Goal: Task Accomplishment & Management: Use online tool/utility

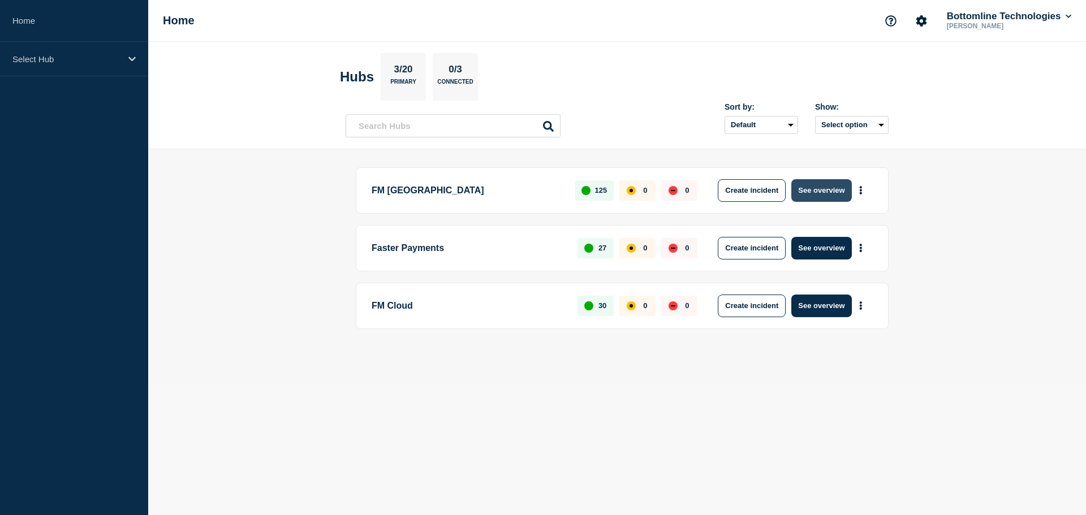
click at [841, 199] on button "See overview" at bounding box center [821, 190] width 60 height 23
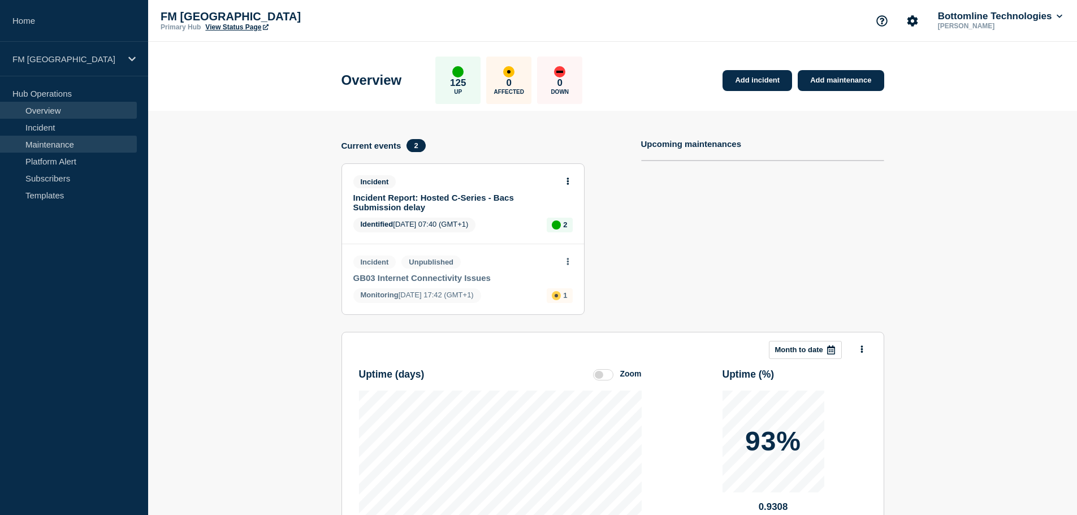
click at [59, 140] on link "Maintenance" at bounding box center [68, 144] width 137 height 17
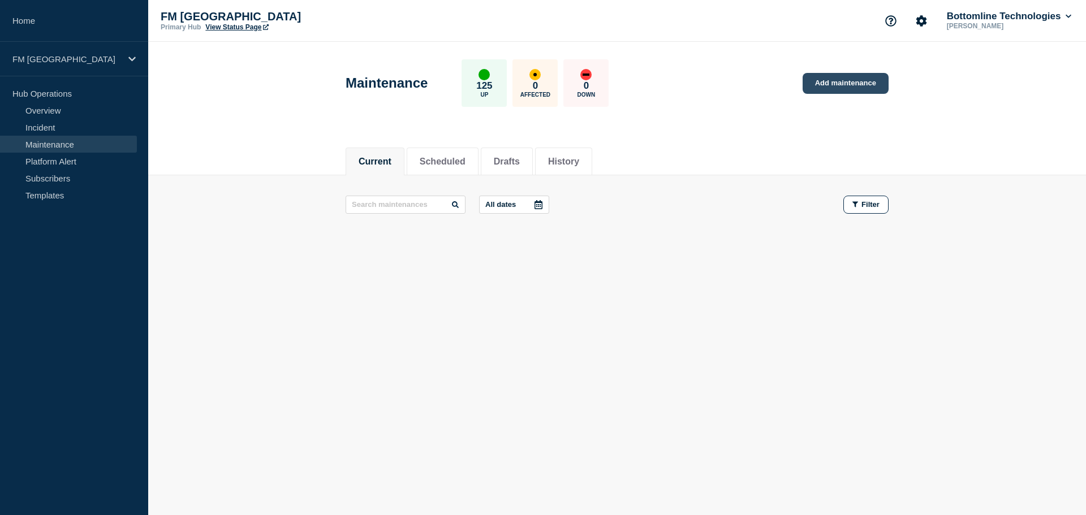
click at [836, 87] on link "Add maintenance" at bounding box center [845, 83] width 86 height 21
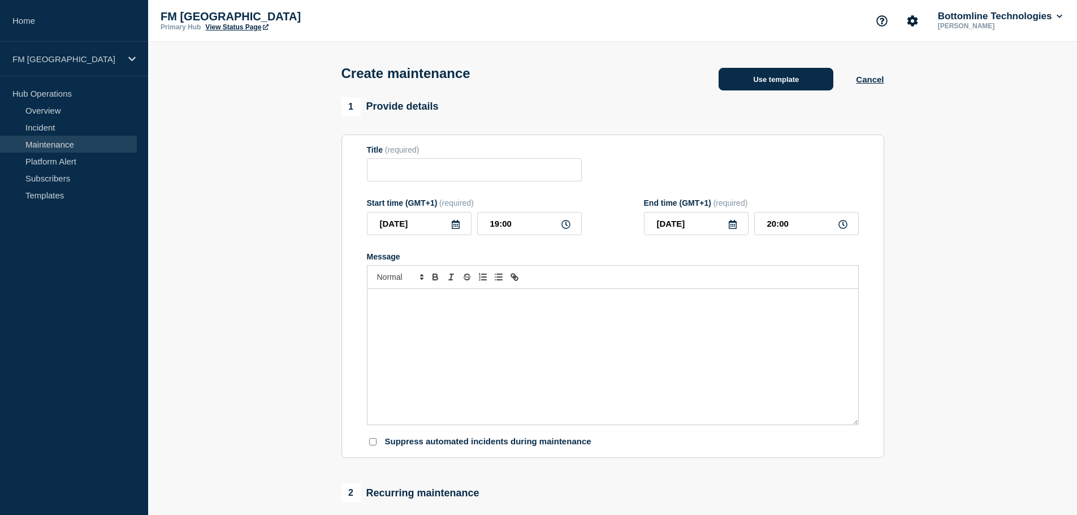
click at [801, 75] on button "Use template" at bounding box center [776, 79] width 115 height 23
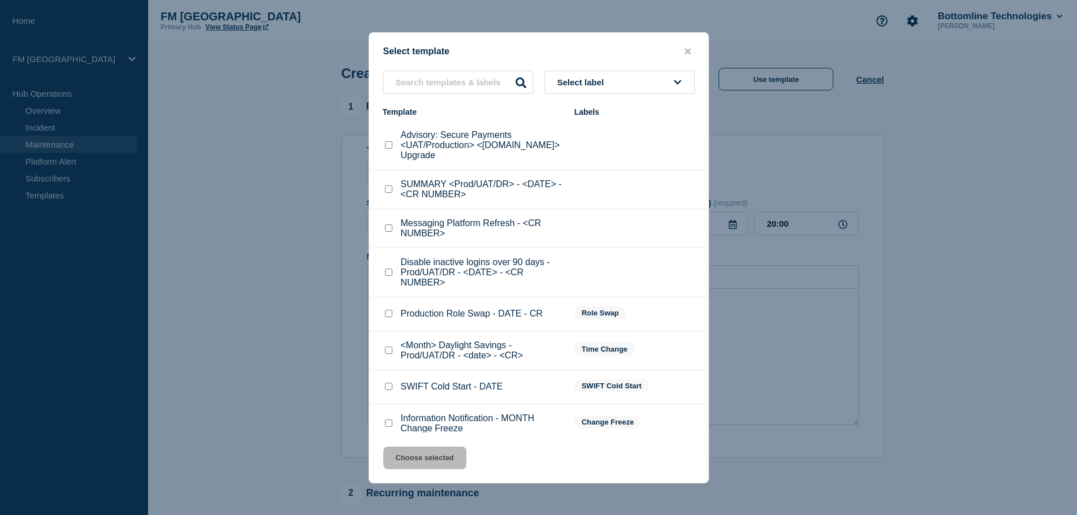
click at [387, 269] on input "Disable inactive logins over 90 days - Prod/UAT/DR - <DATE> - <CR NUMBER> check…" at bounding box center [388, 272] width 7 height 7
checkbox input "true"
click at [422, 456] on button "Choose selected" at bounding box center [424, 458] width 83 height 23
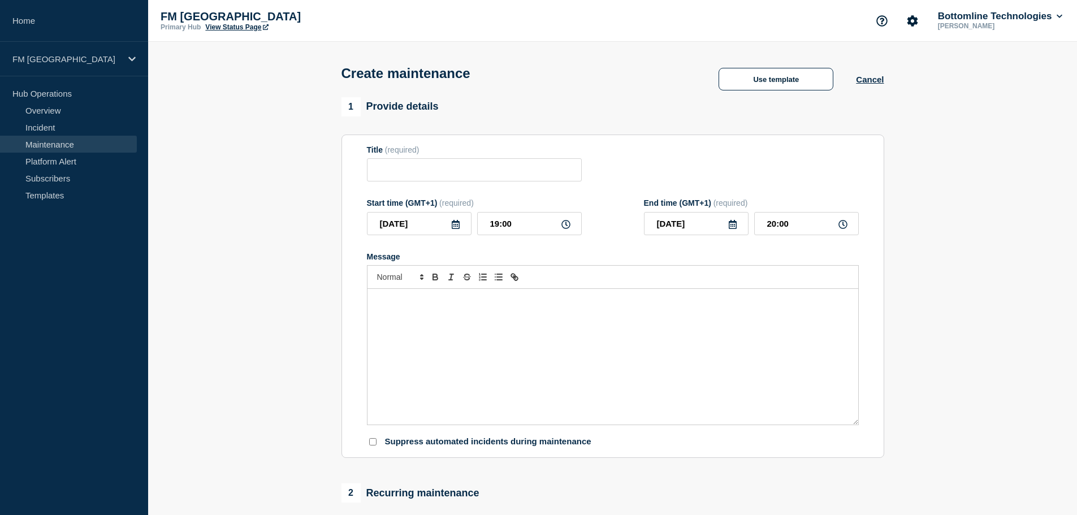
type input "Disable inactive logins over 90 days - Prod/UAT/DR - <DATE> - <CR NUMBER>"
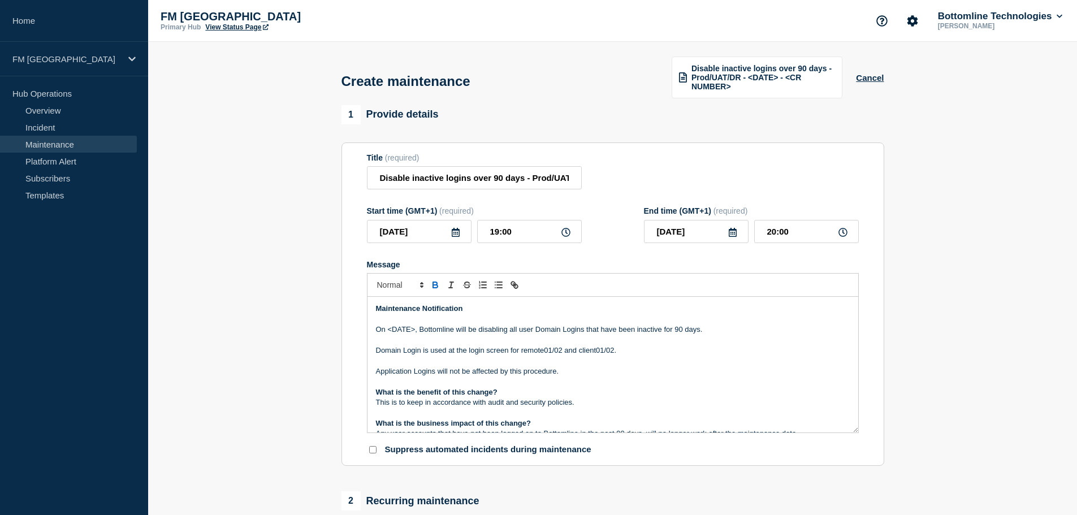
click at [454, 232] on icon at bounding box center [456, 232] width 8 height 9
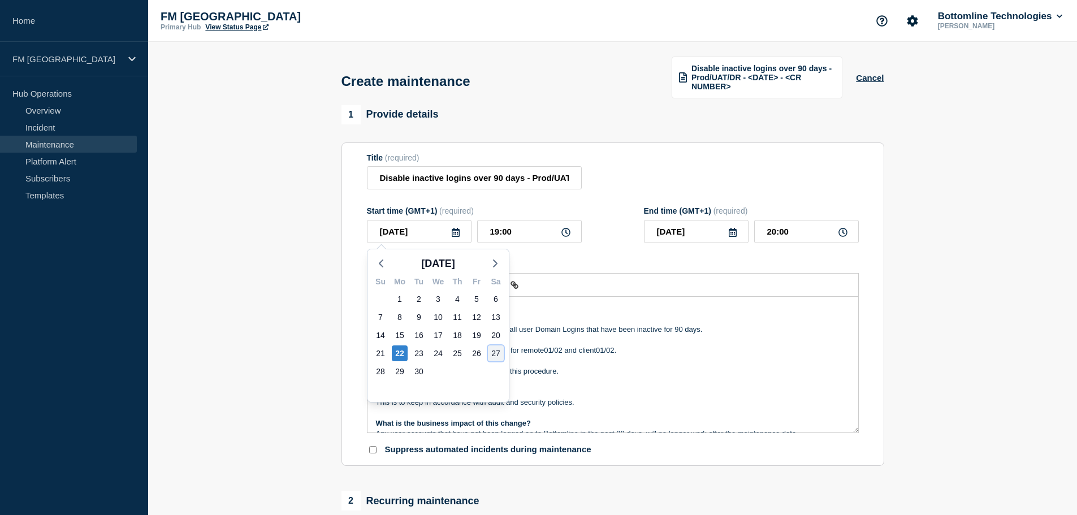
click at [498, 354] on div "27" at bounding box center [496, 353] width 16 height 16
type input "[DATE]"
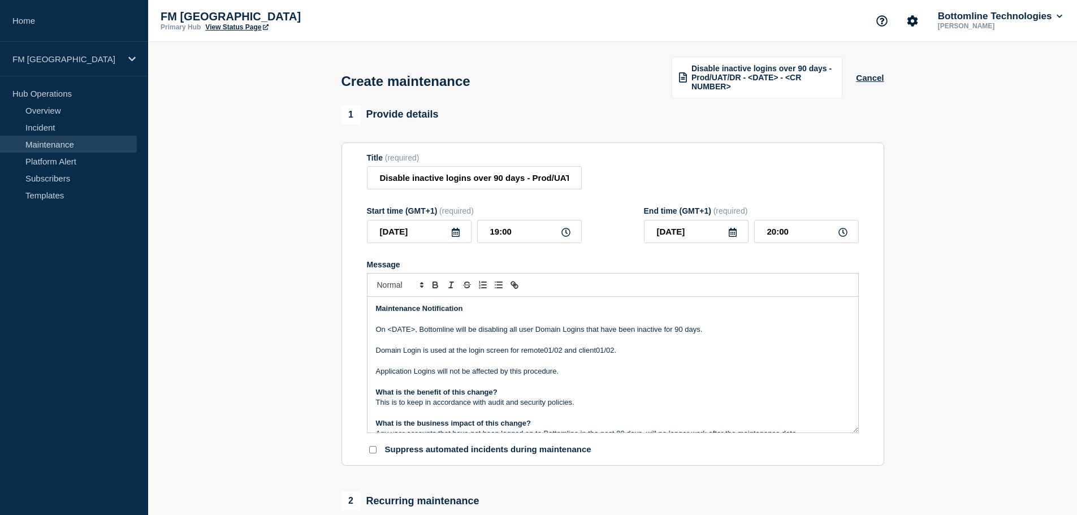
click at [565, 232] on icon at bounding box center [565, 232] width 9 height 9
click at [511, 228] on input "19:00" at bounding box center [529, 231] width 105 height 23
type input "09:00"
click at [777, 234] on input "10:00" at bounding box center [806, 231] width 105 height 23
type input "21:00"
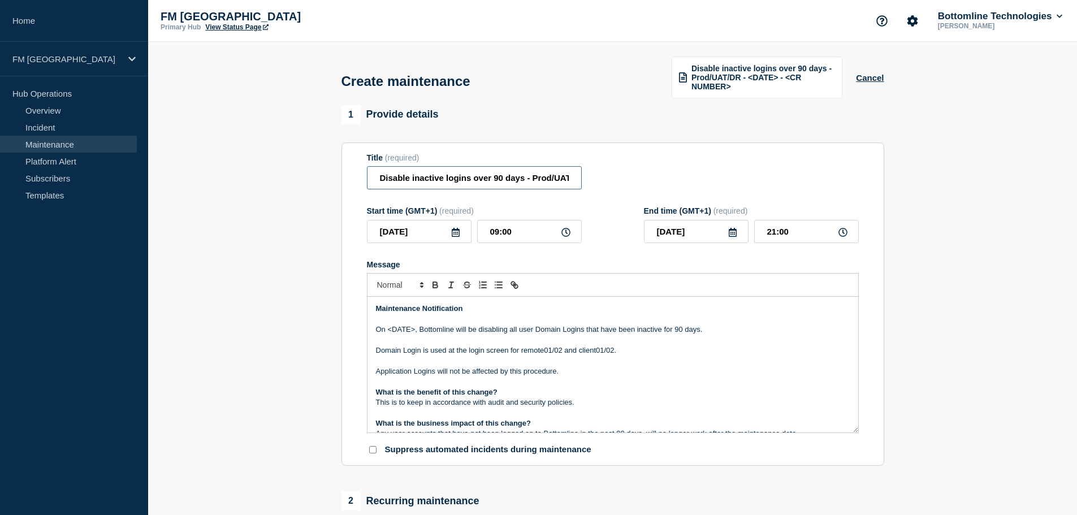
click at [567, 177] on input "Disable inactive logins over 90 days - Prod/UAT/DR - <DATE> - <CR NUMBER>" at bounding box center [474, 177] width 215 height 23
drag, startPoint x: 466, startPoint y: 179, endPoint x: 497, endPoint y: 178, distance: 30.5
click at [497, 178] on input "Disable inactive logins over 90 days - Prod/UAT/DR - <DATE> - <CR NUMBER>" at bounding box center [474, 177] width 215 height 23
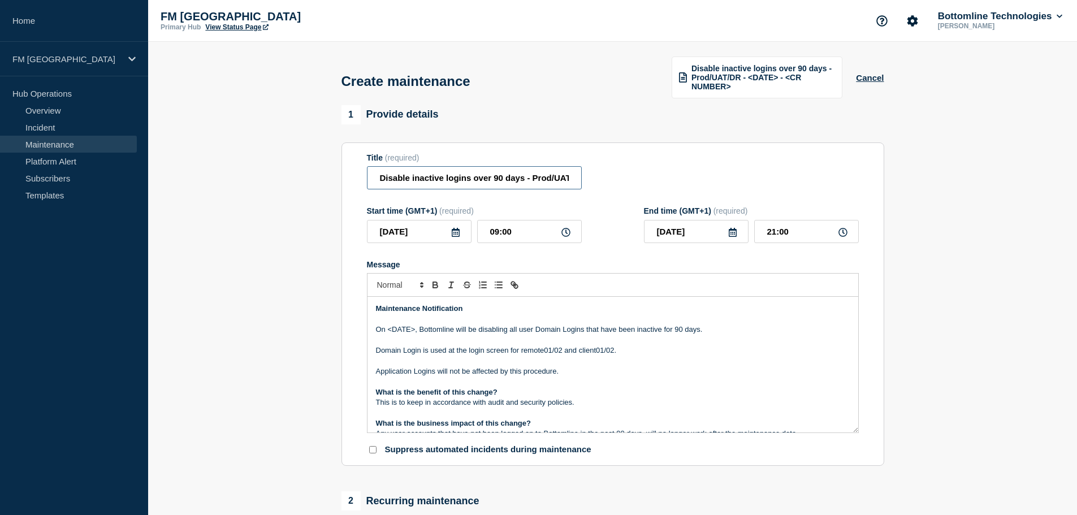
click at [572, 176] on input "Disable inactive logins over 90 days - Prod/UAT/DR - 27th - <CR NUMBER>" at bounding box center [474, 177] width 215 height 23
click at [516, 195] on form "Title (required) Disable inactive logins over 90 days - Prod/UAT/DR - 27th - <C…" at bounding box center [613, 304] width 492 height 302
click at [522, 184] on input "Disable inactive logins over 90 days - Prod/UAT/DR - 27th - <CR NUMBER>" at bounding box center [474, 177] width 215 height 23
paste input "[DATE] - WT-56587"
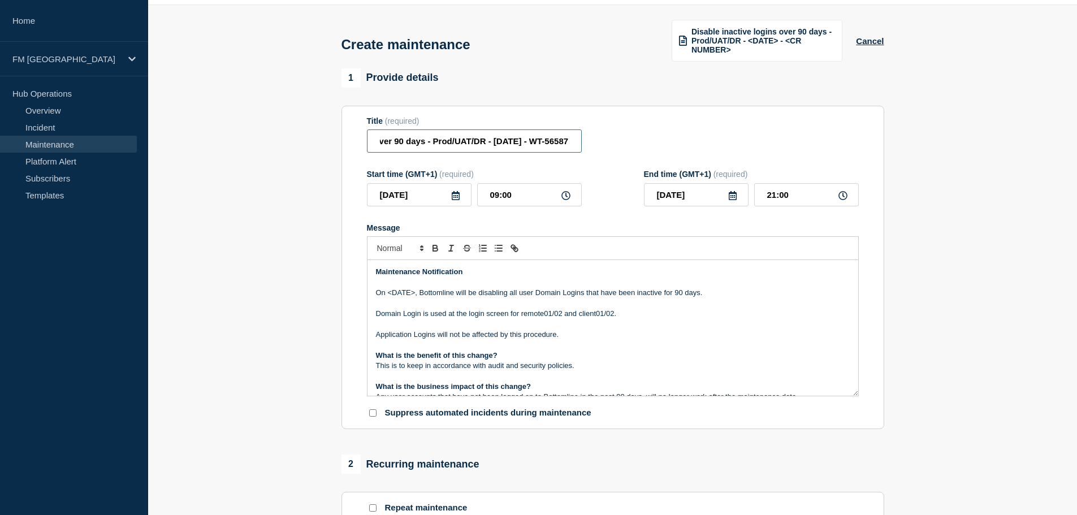
scroll to position [57, 0]
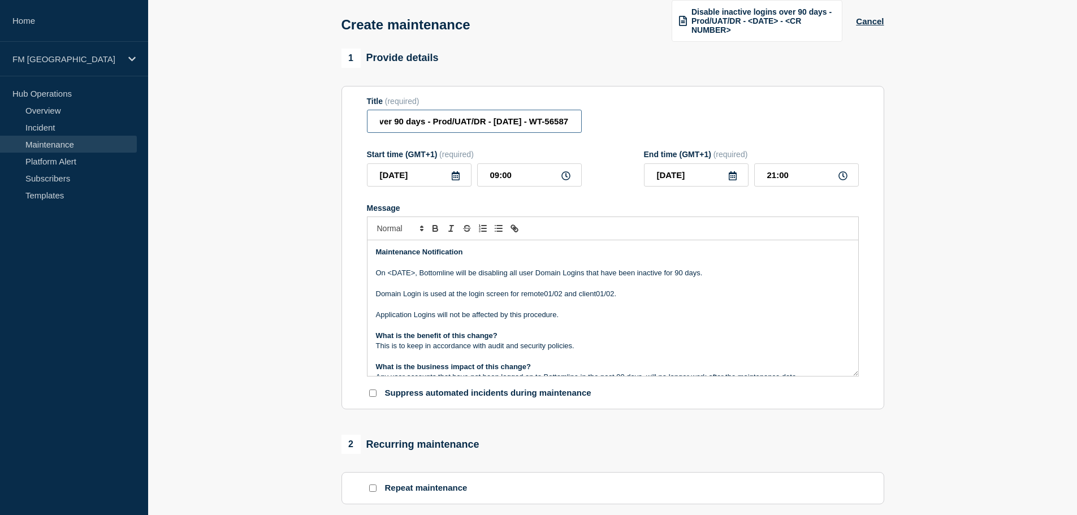
type input "Disable inactive logins over 90 days - Prod/UAT/DR - [DATE] - WT-56587"
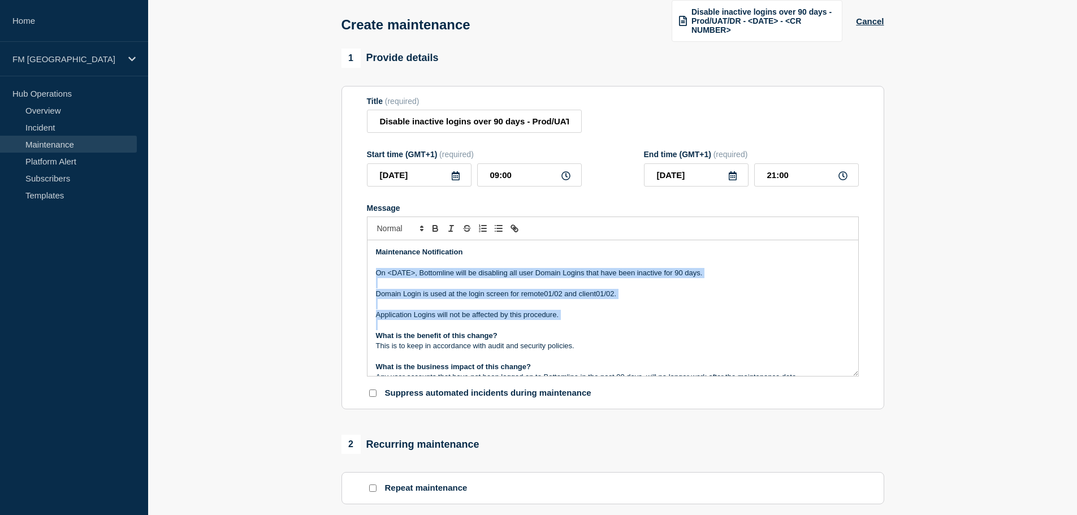
drag, startPoint x: 374, startPoint y: 273, endPoint x: 574, endPoint y: 320, distance: 205.7
click at [574, 320] on div "Maintenance Notification On <DATE>, Bottomline will be disabling all user Domai…" at bounding box center [613, 308] width 491 height 136
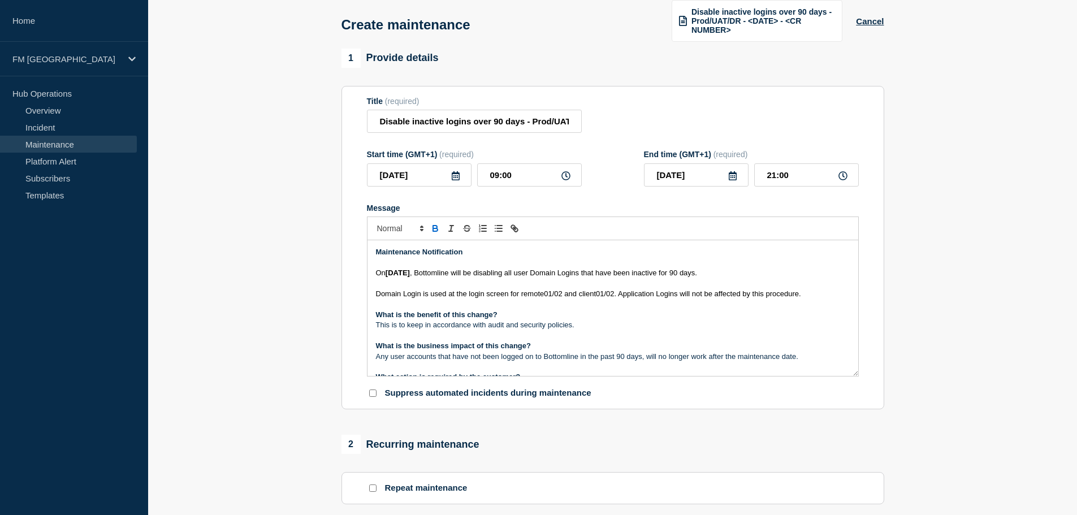
scroll to position [57, 0]
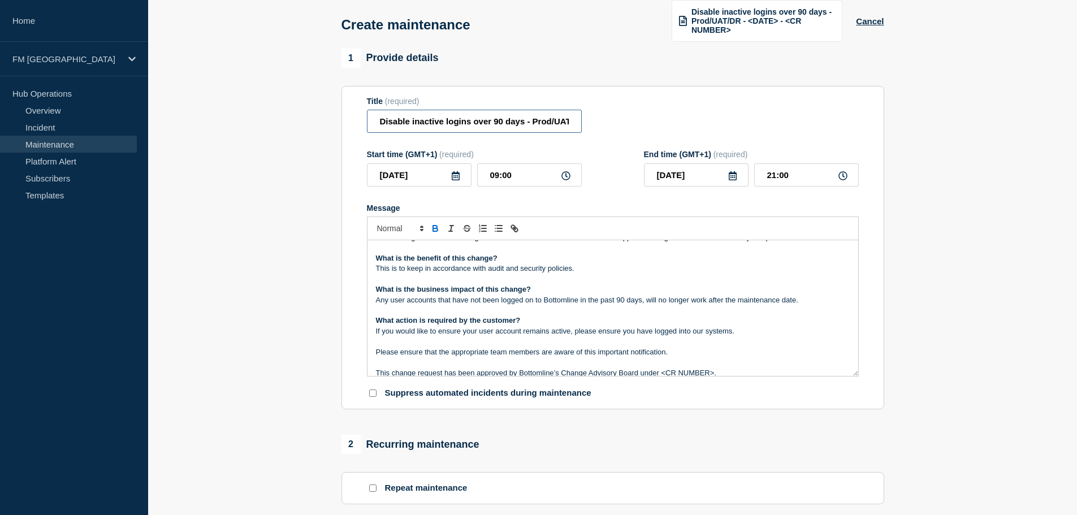
click at [567, 127] on input "Disable inactive logins over 90 days - Prod/UAT/DR - [DATE] - WT-56587" at bounding box center [474, 121] width 215 height 23
paste input "WT-59547"
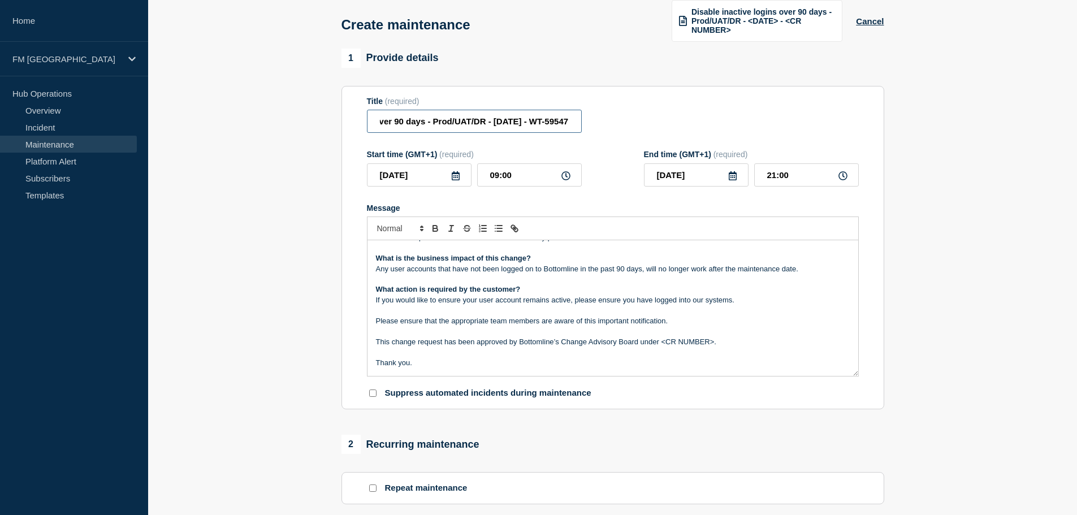
scroll to position [113, 0]
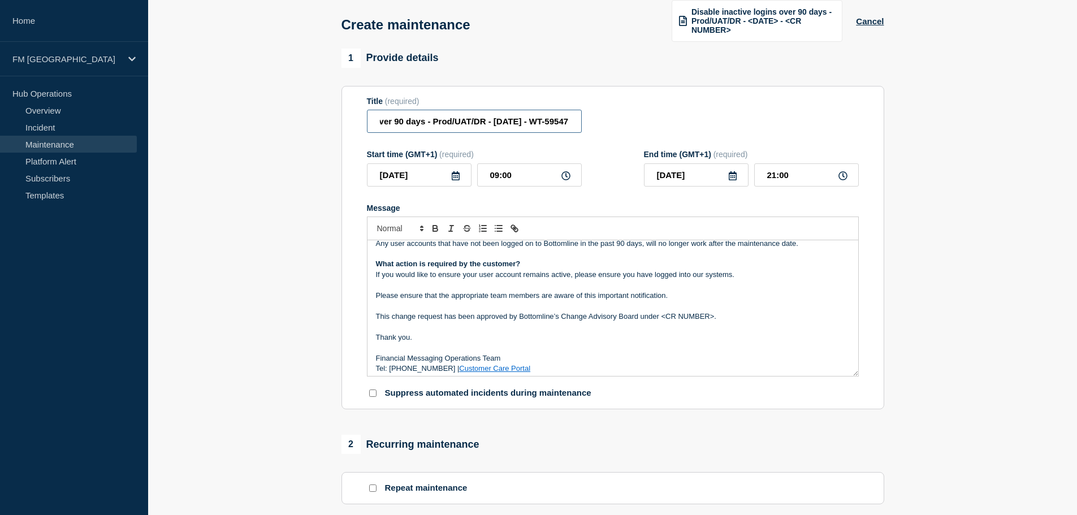
type input "Disable inactive logins over 90 days - Prod/UAT/DR - [DATE] - WT-59547"
drag, startPoint x: 662, startPoint y: 318, endPoint x: 718, endPoint y: 313, distance: 56.2
click at [718, 313] on p "This change request has been approved by Bottomline’s Change Advisory Board und…" at bounding box center [613, 317] width 474 height 10
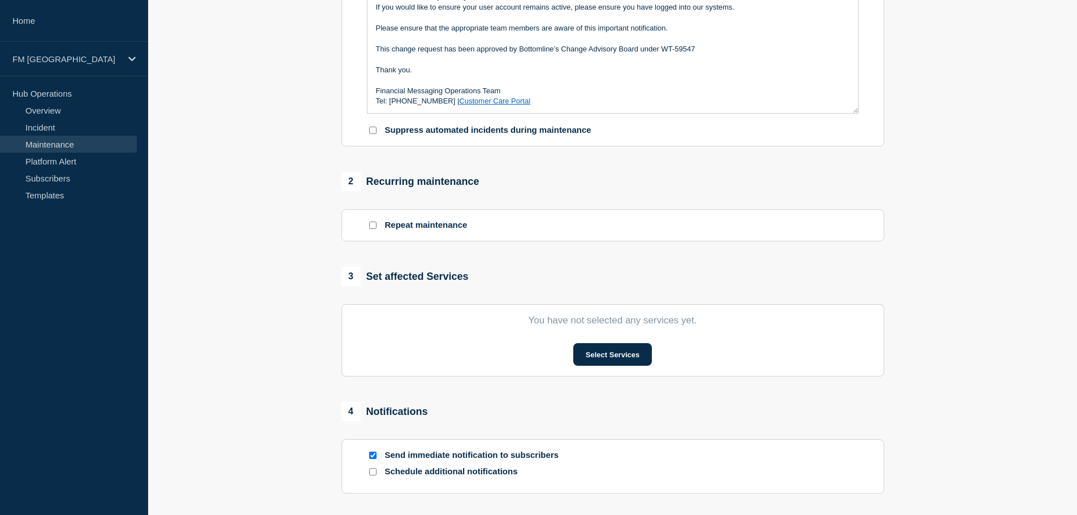
scroll to position [339, 0]
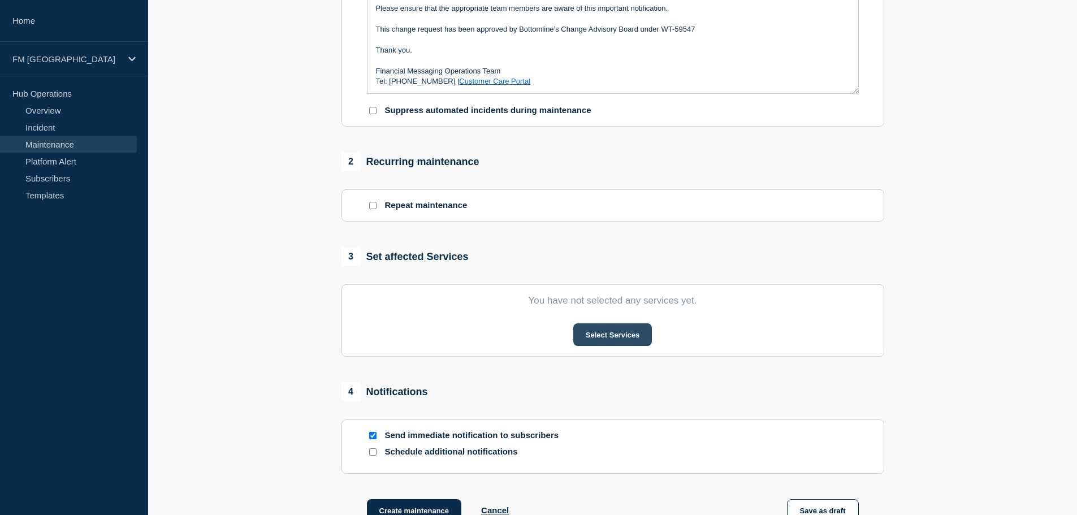
click at [584, 334] on button "Select Services" at bounding box center [612, 334] width 79 height 23
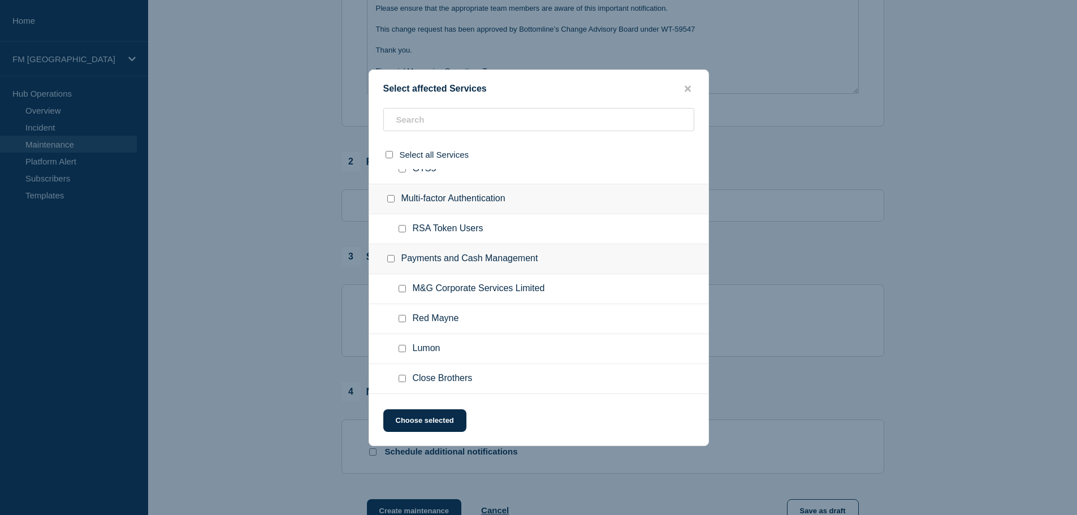
scroll to position [2205, 0]
click at [400, 230] on input "RSA Token Users checkbox" at bounding box center [402, 226] width 7 height 7
checkbox input "true"
click at [417, 416] on button "Choose selected" at bounding box center [424, 420] width 83 height 23
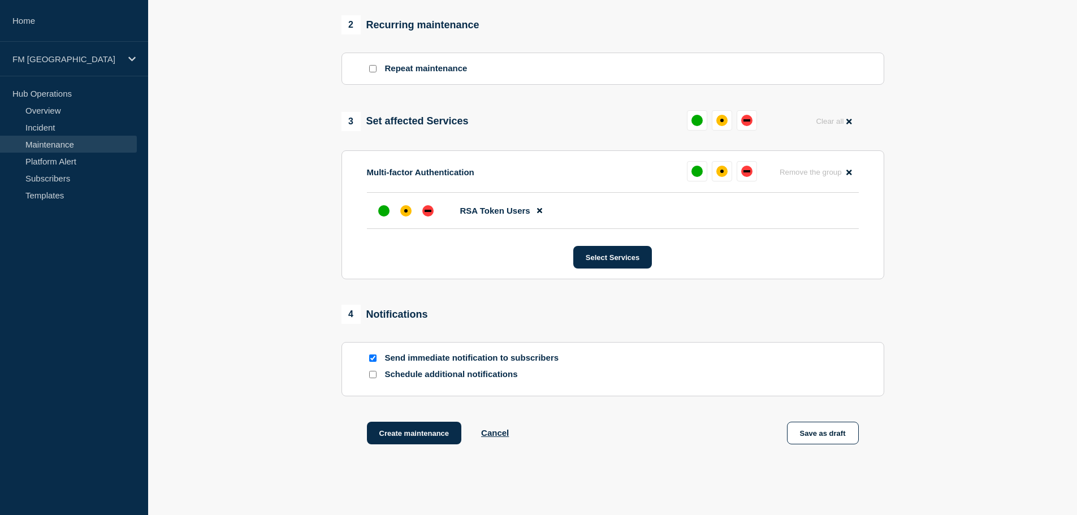
scroll to position [509, 0]
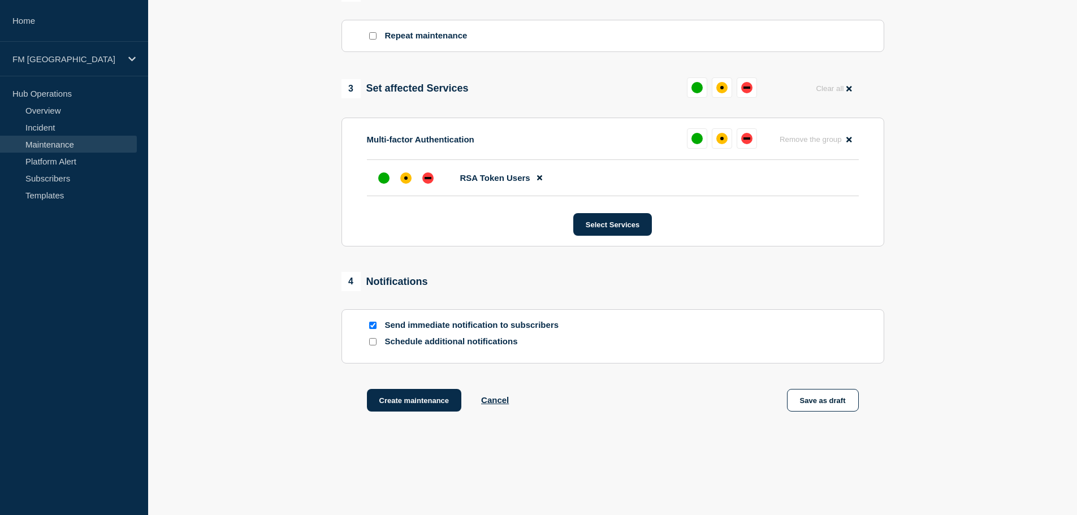
click at [372, 324] on input "Send immediate notification to subscribers" at bounding box center [372, 325] width 7 height 7
checkbox input "false"
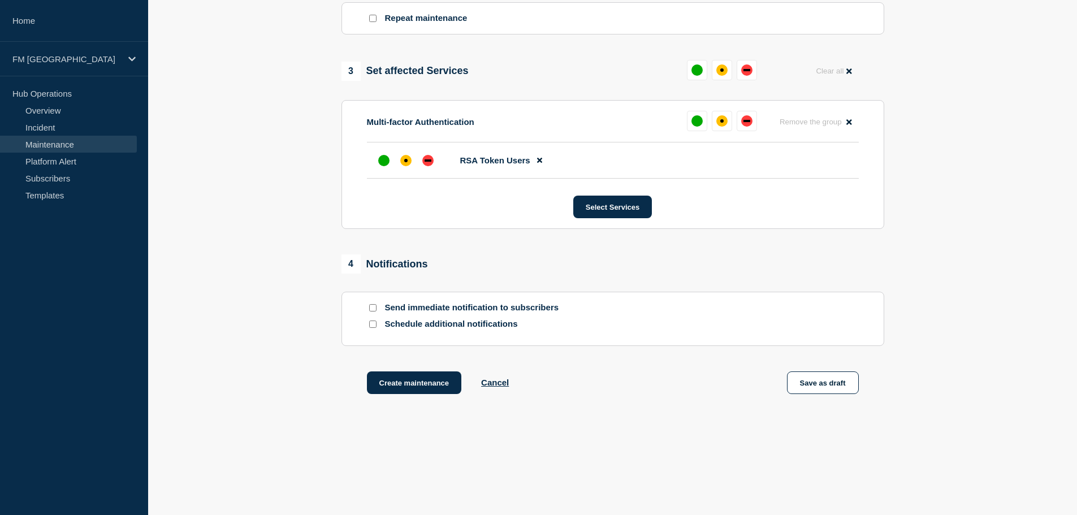
scroll to position [535, 0]
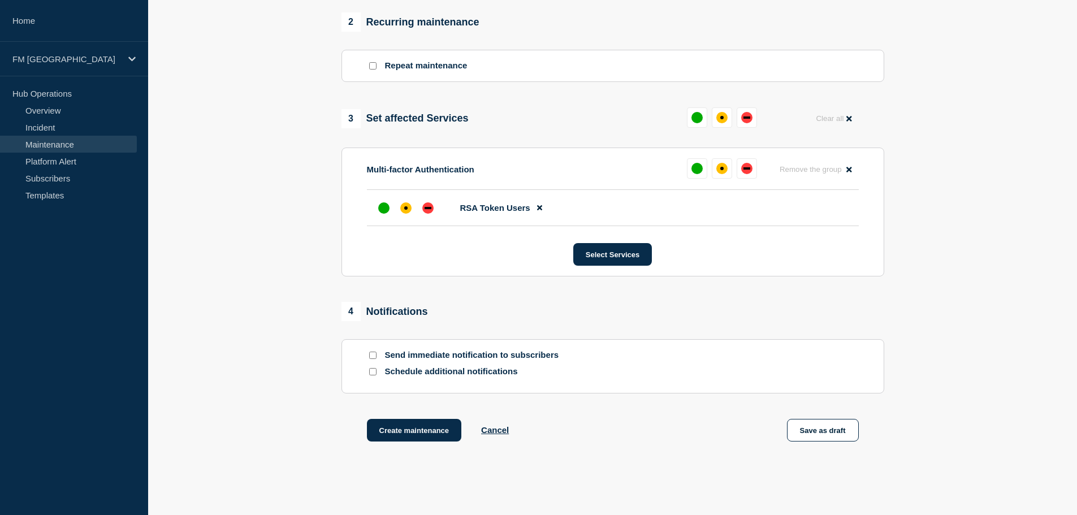
click at [832, 426] on button "Save as draft" at bounding box center [823, 430] width 72 height 23
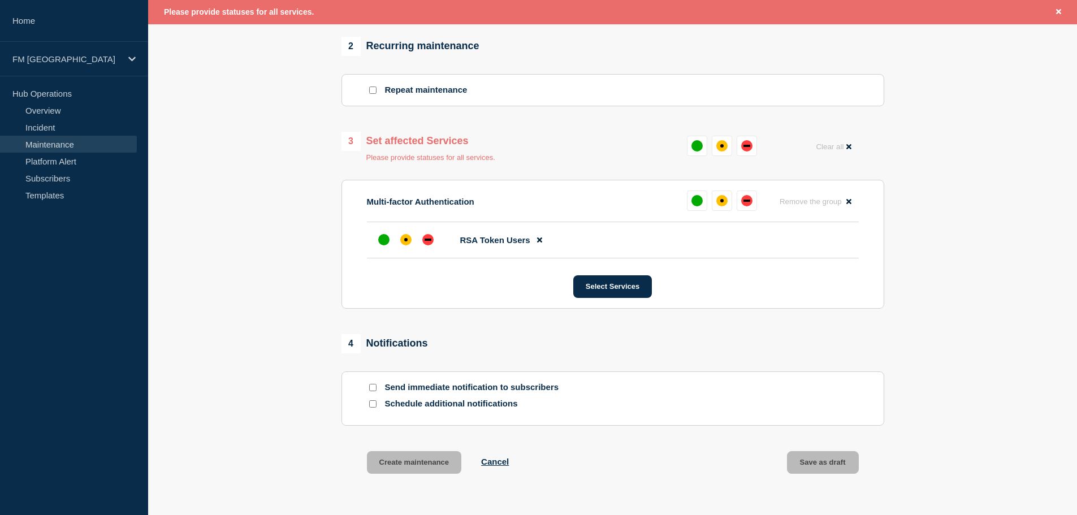
scroll to position [503, 0]
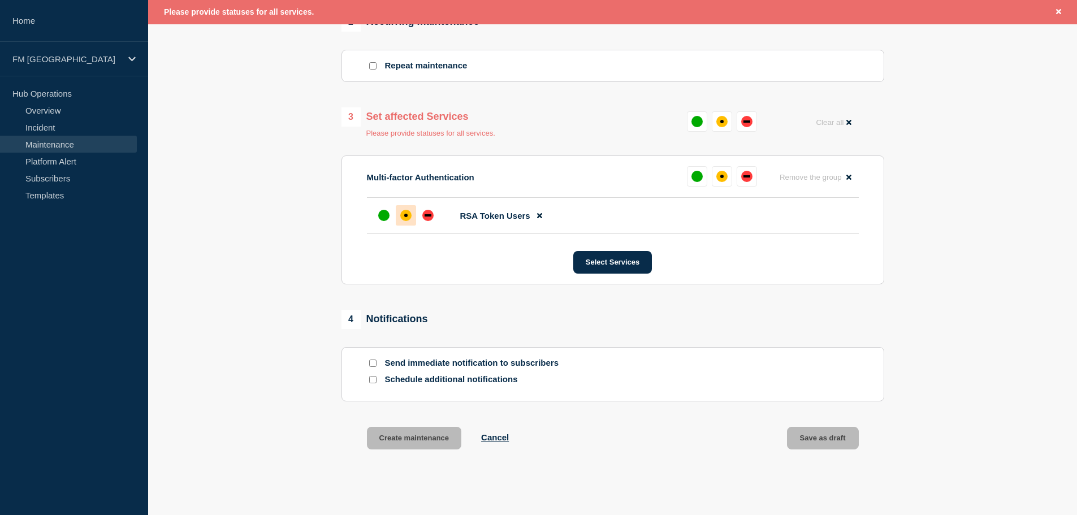
click at [411, 218] on div "affected" at bounding box center [405, 215] width 11 height 11
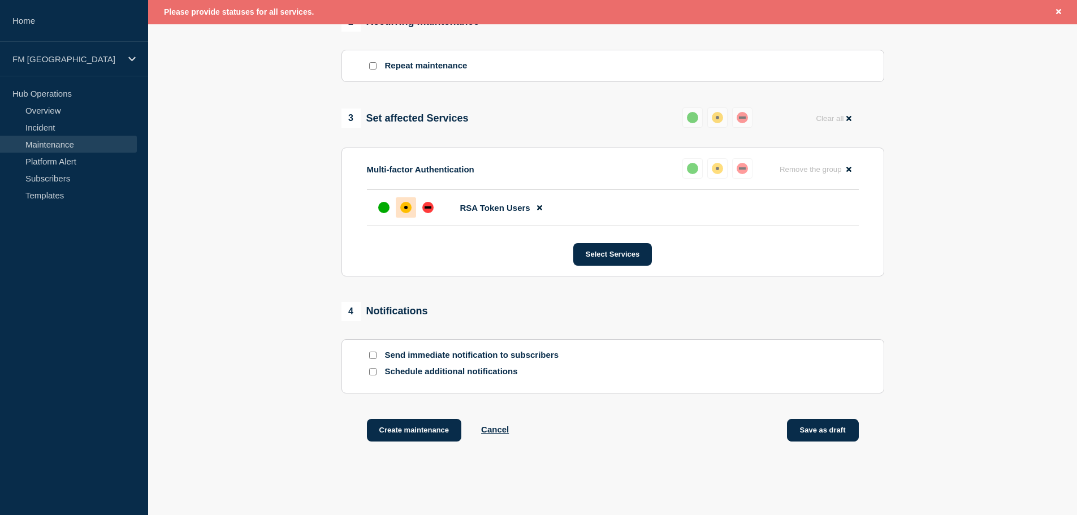
click at [822, 434] on button "Save as draft" at bounding box center [823, 430] width 72 height 23
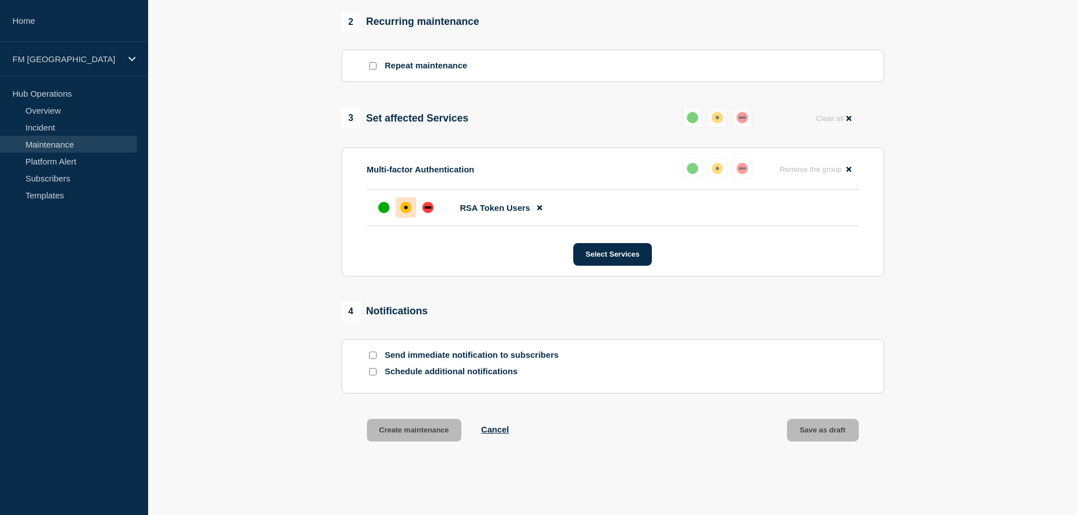
scroll to position [479, 0]
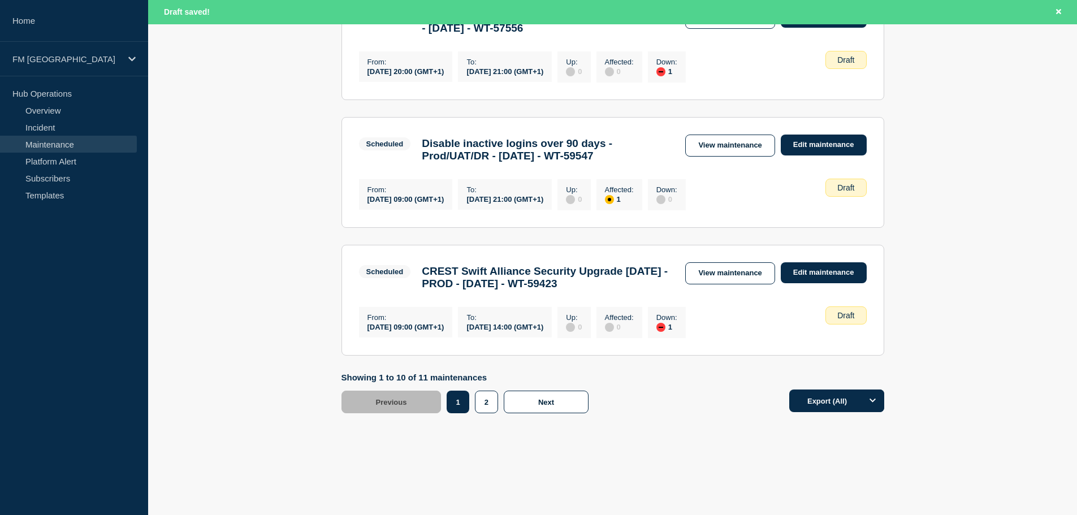
scroll to position [1187, 0]
click at [767, 157] on link "View maintenance" at bounding box center [729, 146] width 89 height 22
